Goal: Task Accomplishment & Management: Manage account settings

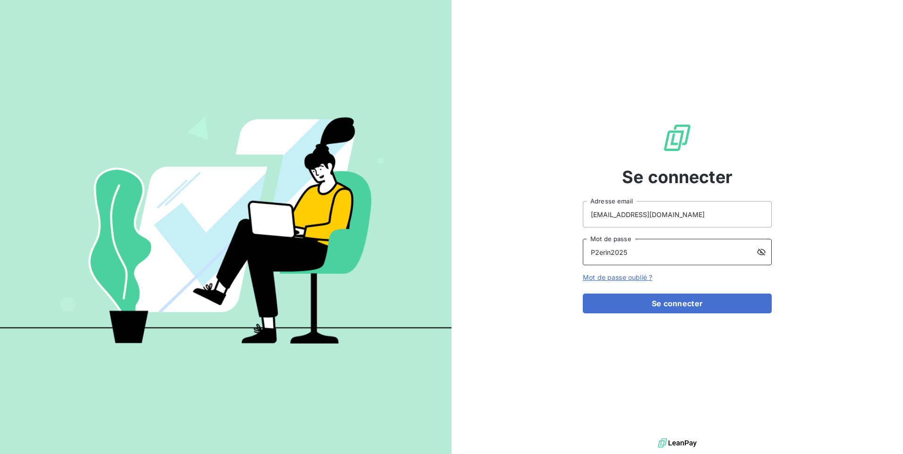
drag, startPoint x: 662, startPoint y: 245, endPoint x: 415, endPoint y: 247, distance: 246.9
click at [414, 247] on div "Se connecter [EMAIL_ADDRESS][DOMAIN_NAME] Adresse email P2erin2025 Mot de passe…" at bounding box center [451, 227] width 903 height 454
